Goal: Check status: Check status

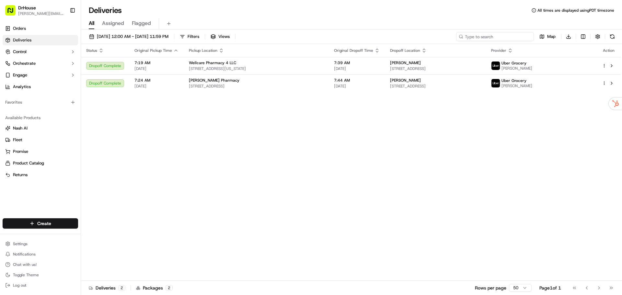
click at [508, 36] on input at bounding box center [495, 36] width 78 height 9
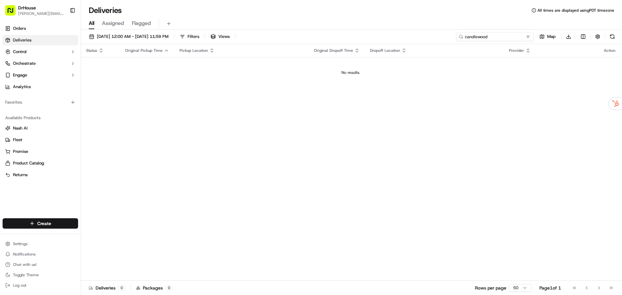
drag, startPoint x: 494, startPoint y: 35, endPoint x: 429, endPoint y: 37, distance: 65.1
click at [429, 37] on div "[DATE] 12:00 AM - [DATE] 11:59 PM Filters Views candlewood Map Download" at bounding box center [351, 38] width 541 height 12
type input "apex"
drag, startPoint x: 464, startPoint y: 38, endPoint x: 452, endPoint y: 38, distance: 12.6
click at [452, 38] on div "[DATE] 12:00 AM - [DATE] 11:59 PM Filters Views apex Map Download" at bounding box center [351, 38] width 541 height 12
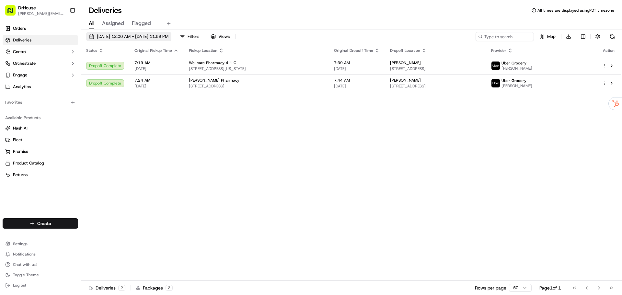
click at [119, 37] on span "[DATE] 12:00 AM - [DATE] 11:59 PM" at bounding box center [133, 37] width 72 height 6
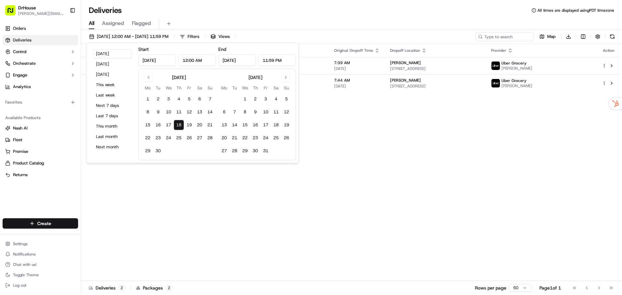
click at [148, 61] on input "[DATE]" at bounding box center [157, 60] width 38 height 12
click at [147, 74] on button "Go to previous month" at bounding box center [148, 77] width 9 height 9
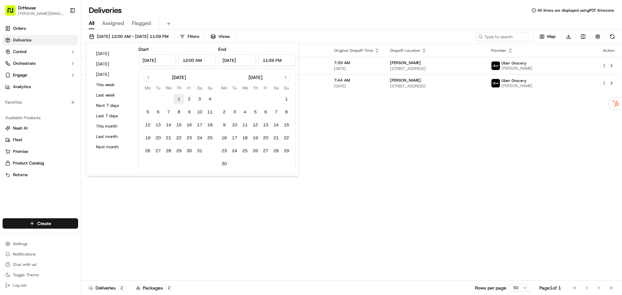
click at [179, 98] on button "1" at bounding box center [179, 99] width 10 height 10
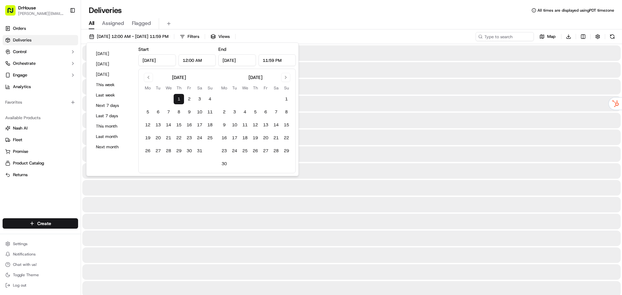
type input "[DATE]"
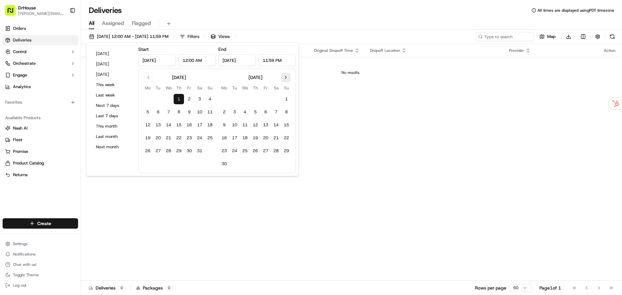
click at [283, 77] on button "Go to next month" at bounding box center [285, 77] width 9 height 9
click at [150, 75] on button "Go to previous month" at bounding box center [148, 77] width 9 height 9
click at [236, 61] on input "[DATE]" at bounding box center [237, 60] width 38 height 12
click at [286, 79] on button "Go to next month" at bounding box center [285, 77] width 9 height 9
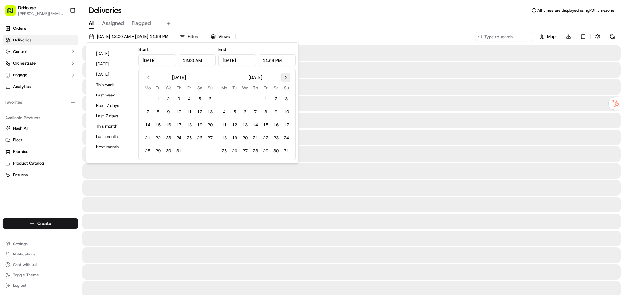
click at [286, 79] on button "Go to next month" at bounding box center [285, 77] width 9 height 9
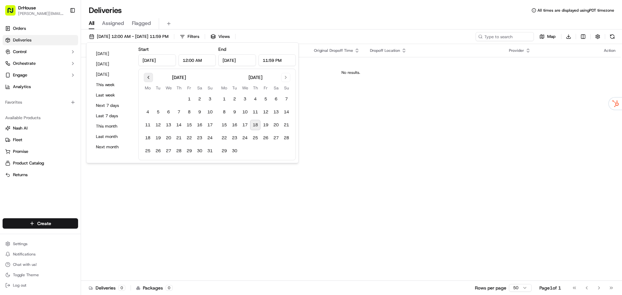
click at [148, 76] on button "Go to previous month" at bounding box center [148, 77] width 9 height 9
click at [178, 99] on button "1" at bounding box center [179, 99] width 10 height 10
click at [287, 99] on button "1" at bounding box center [286, 99] width 10 height 10
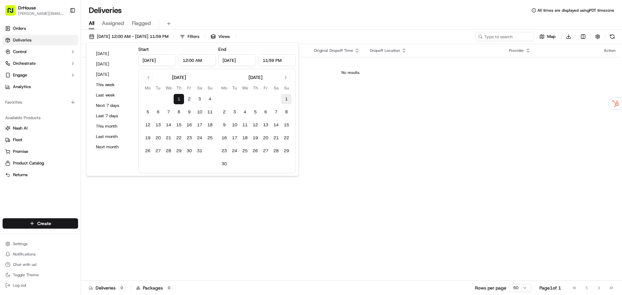
type input "[DATE]"
click at [286, 79] on button "Go to next month" at bounding box center [285, 77] width 9 height 9
click at [148, 80] on button "Go to previous month" at bounding box center [148, 77] width 9 height 9
click at [494, 37] on input at bounding box center [495, 36] width 78 height 9
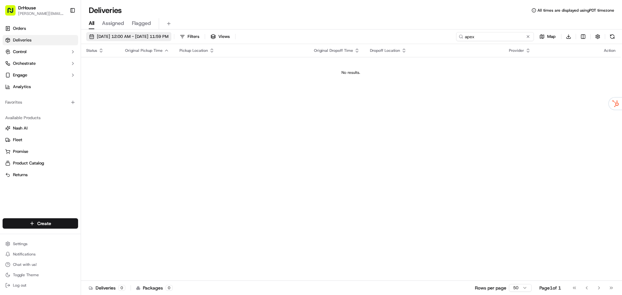
type input "apex"
click at [153, 36] on span "[DATE] 12:00 AM - [DATE] 11:59 PM" at bounding box center [133, 37] width 72 height 6
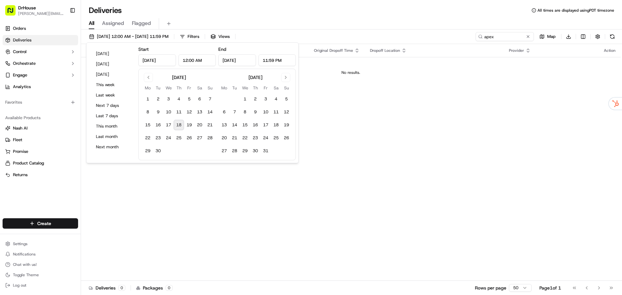
click at [186, 79] on div "[DATE]" at bounding box center [179, 77] width 14 height 6
click at [209, 112] on button "14" at bounding box center [210, 112] width 10 height 10
type input "[DATE]"
click at [231, 114] on button "7" at bounding box center [234, 112] width 10 height 10
type input "[DATE]"
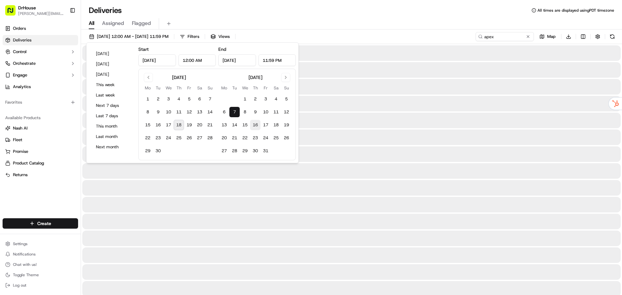
click at [256, 126] on button "16" at bounding box center [255, 125] width 10 height 10
type input "[DATE]"
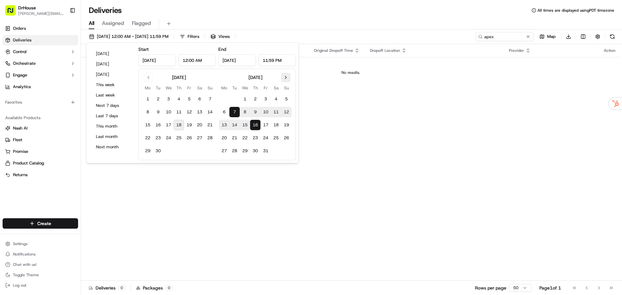
click at [287, 77] on button "Go to next month" at bounding box center [285, 77] width 9 height 9
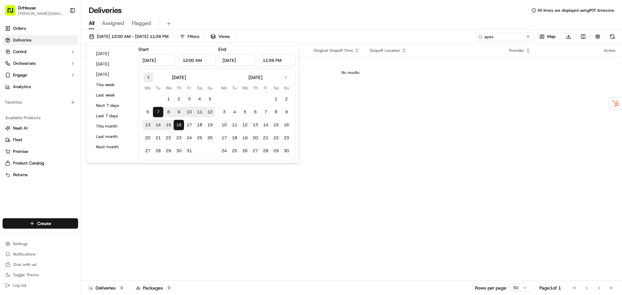
click at [150, 75] on button "Go to previous month" at bounding box center [148, 77] width 9 height 9
click at [188, 116] on button "8" at bounding box center [189, 112] width 10 height 10
type input "[DATE]"
click at [191, 130] on button "15" at bounding box center [189, 125] width 10 height 10
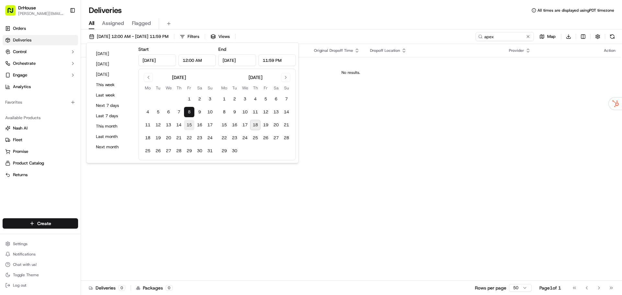
type input "[DATE]"
click at [361, 92] on div "Status Original Pickup Time Pickup Location Original Dropoff Time Dropoff Locat…" at bounding box center [351, 162] width 540 height 237
